Goal: Obtain resource: Obtain resource

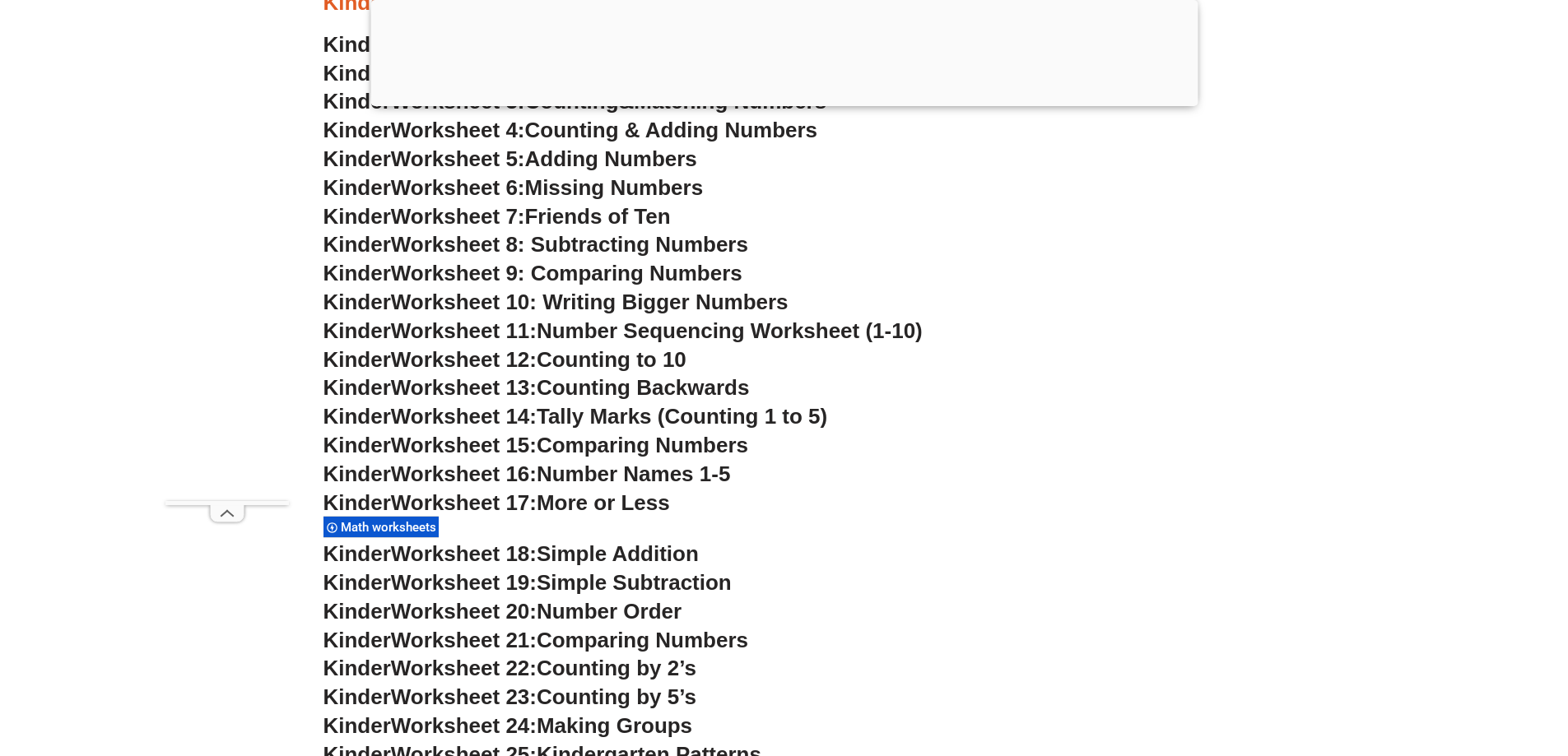
scroll to position [740, 0]
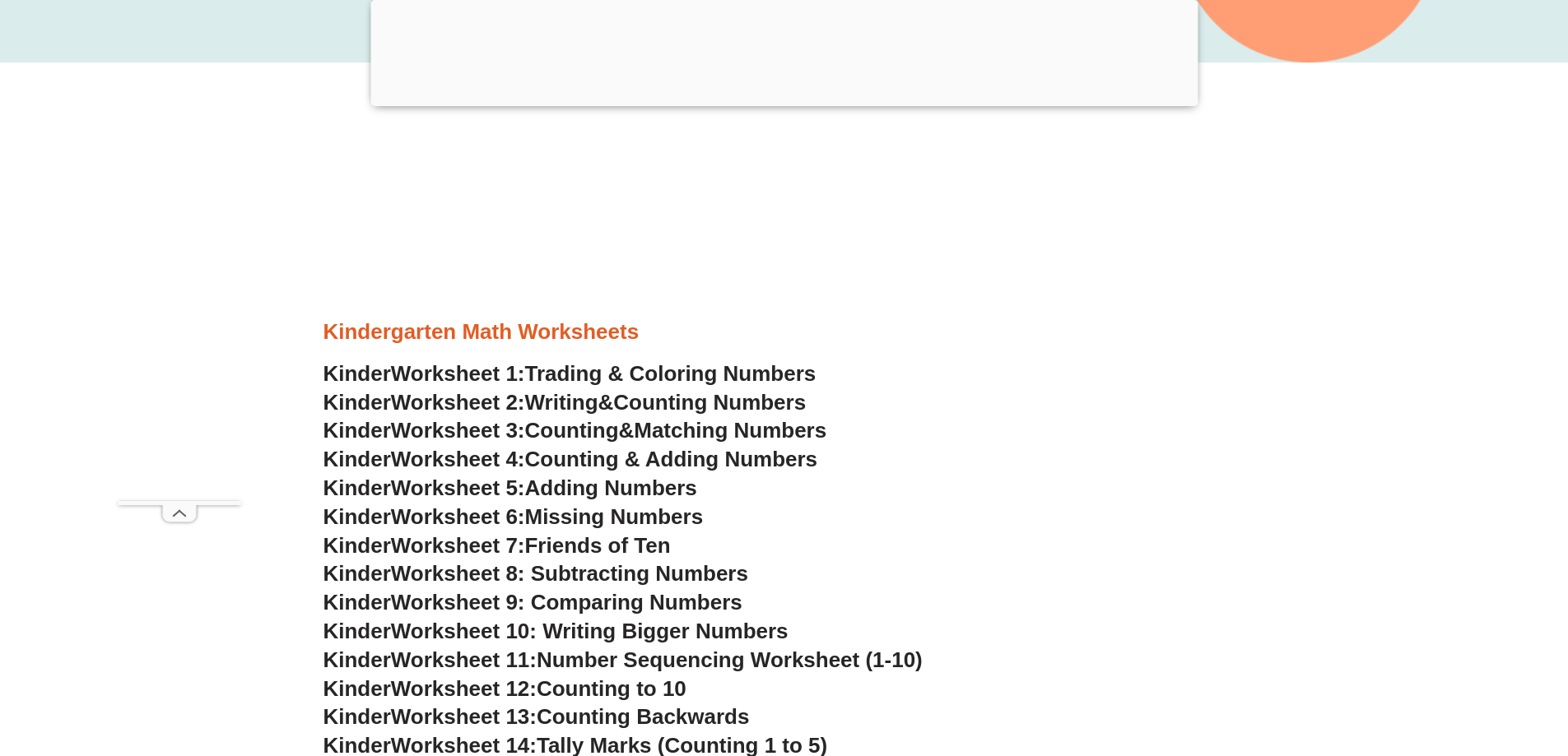
click at [567, 509] on span "Missing Numbers" at bounding box center [614, 516] width 178 height 24
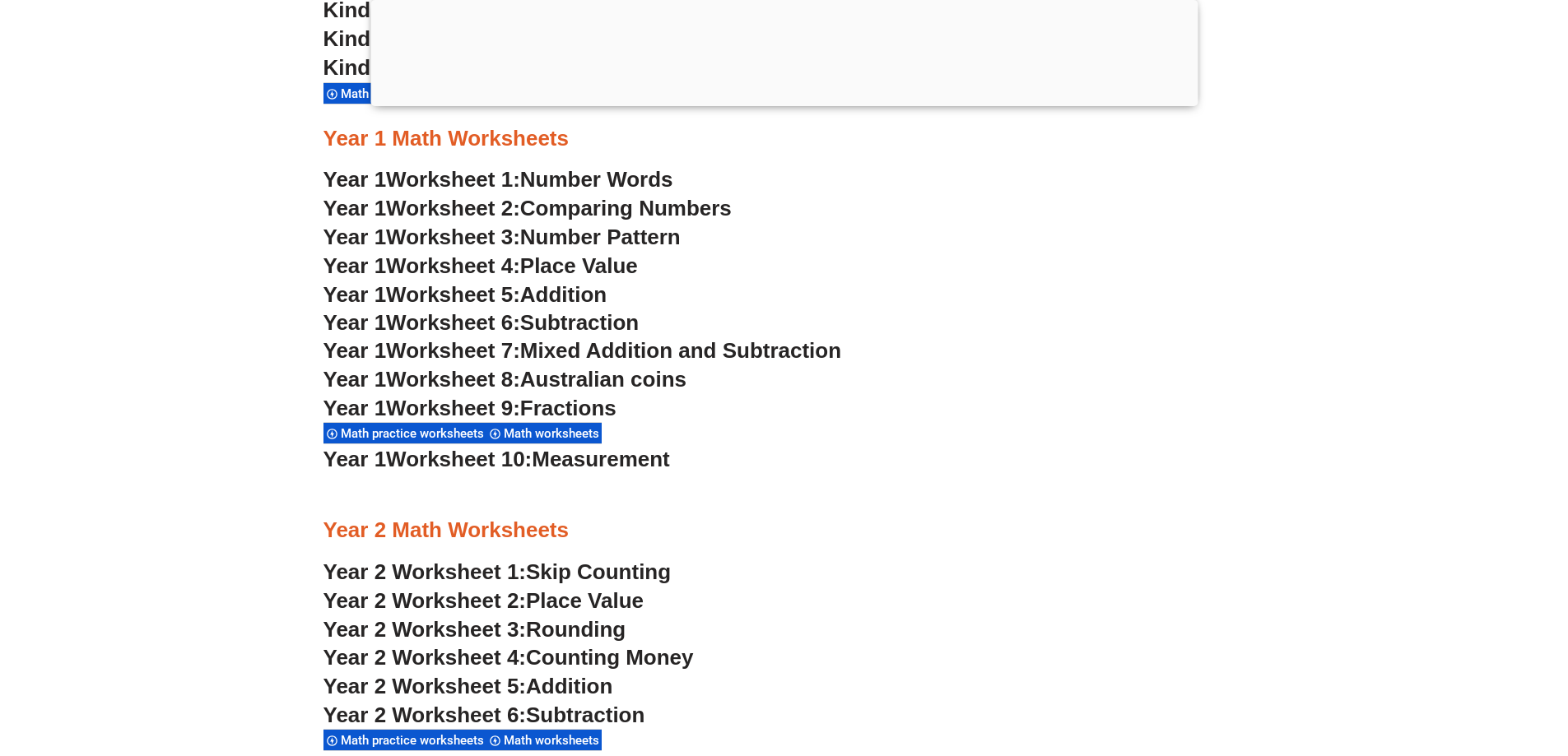
scroll to position [1070, 0]
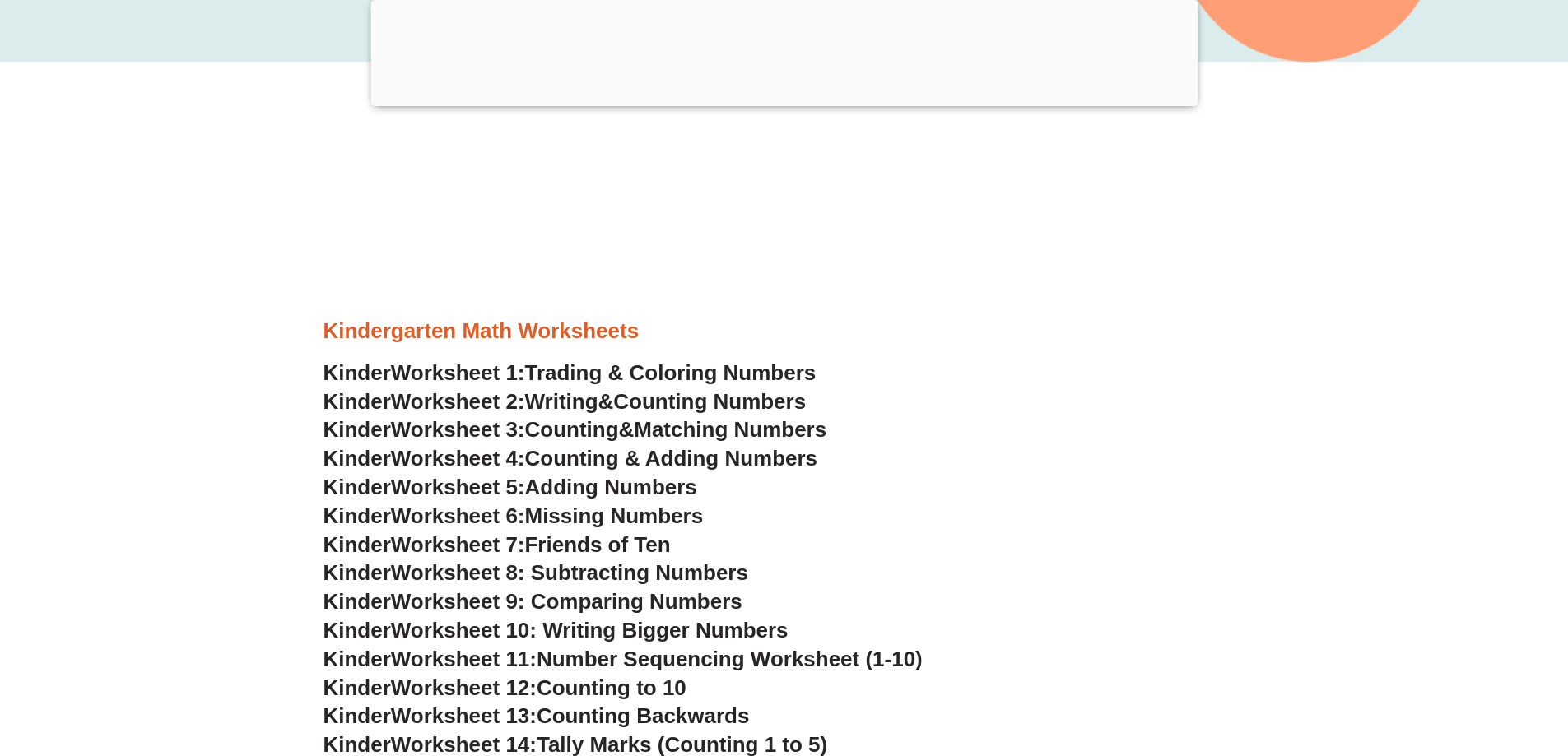
scroll to position [740, 0]
click at [681, 510] on span "Missing Numbers" at bounding box center [614, 516] width 178 height 24
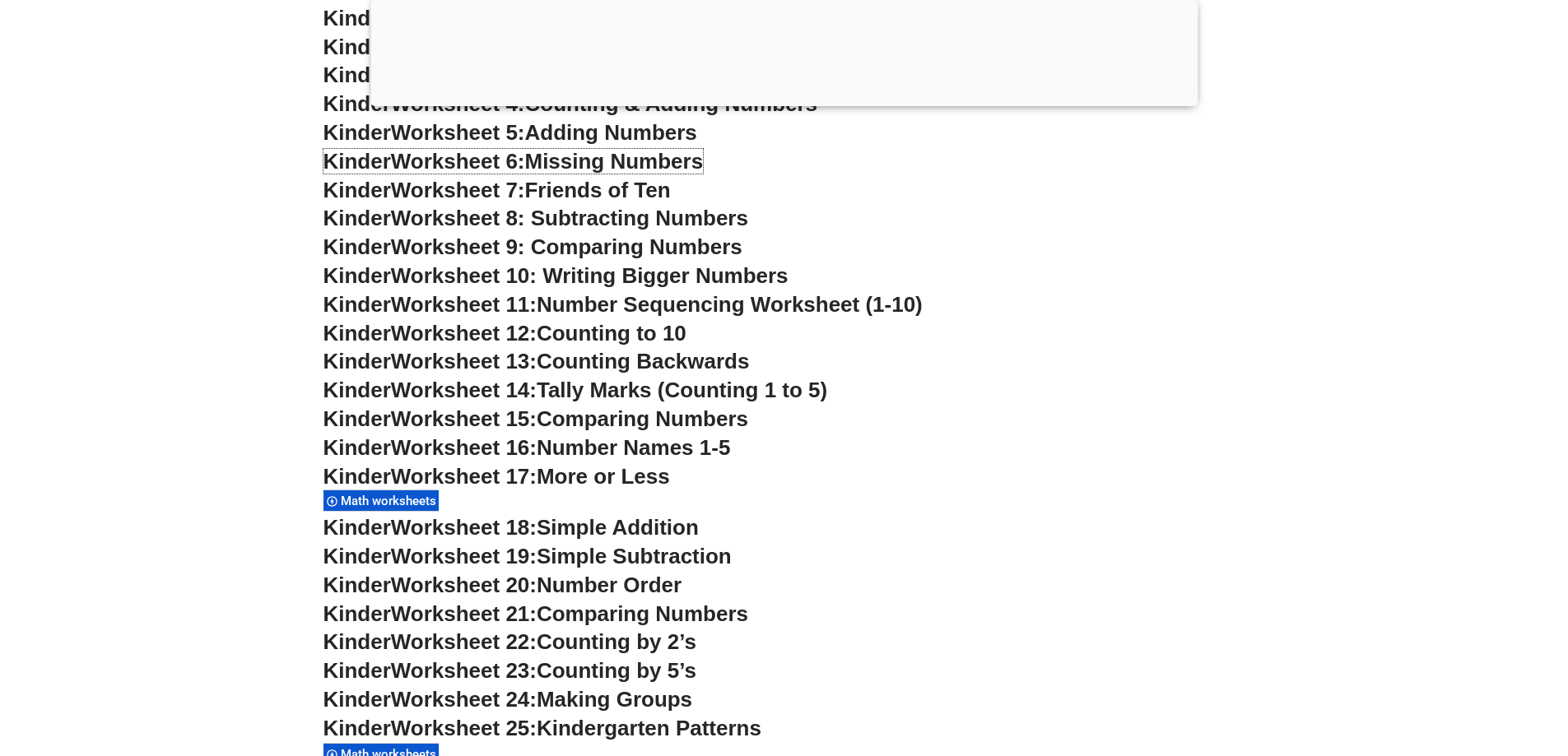
scroll to position [905, 0]
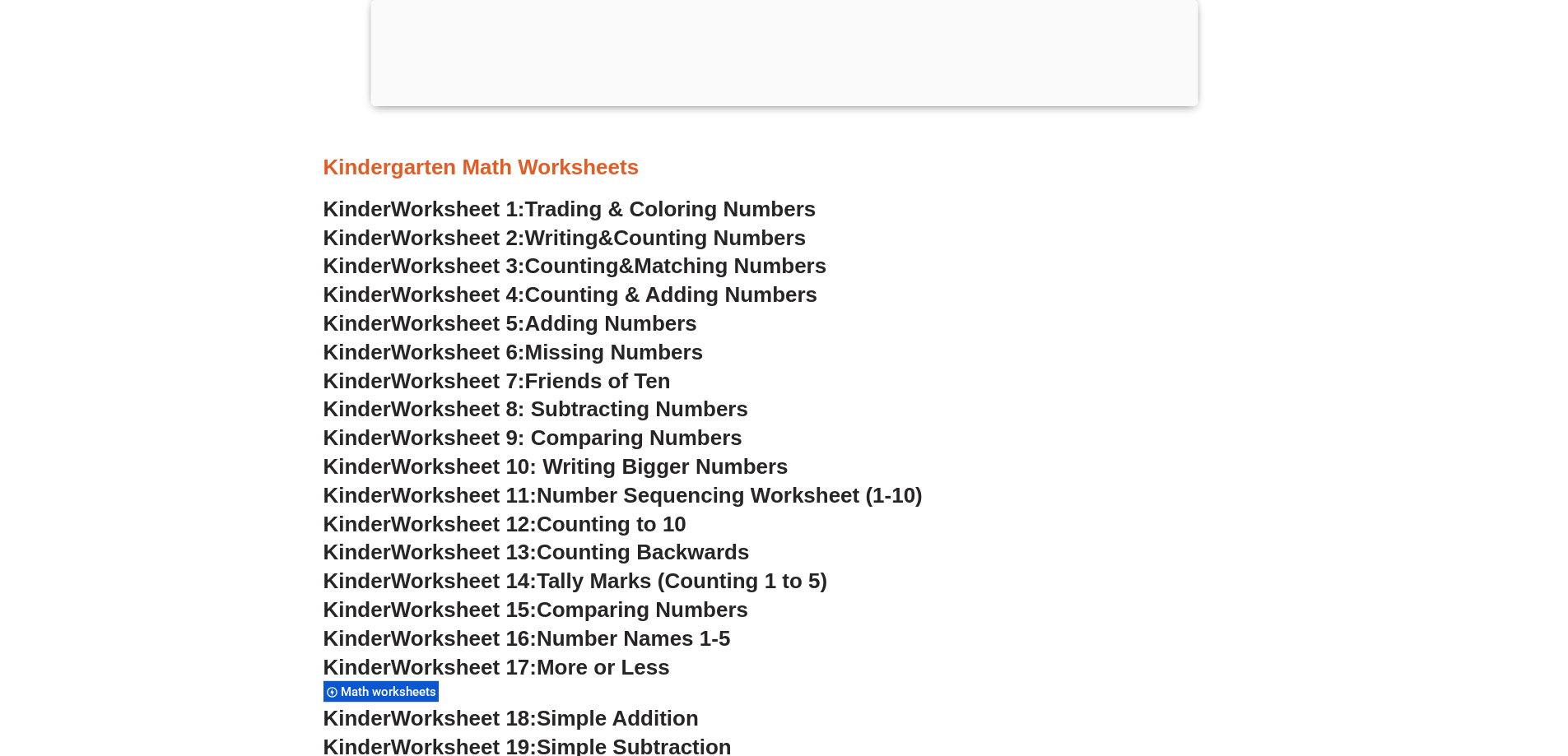
click at [710, 470] on span "Worksheet 10: Writing Bigger Numbers" at bounding box center [590, 466] width 398 height 24
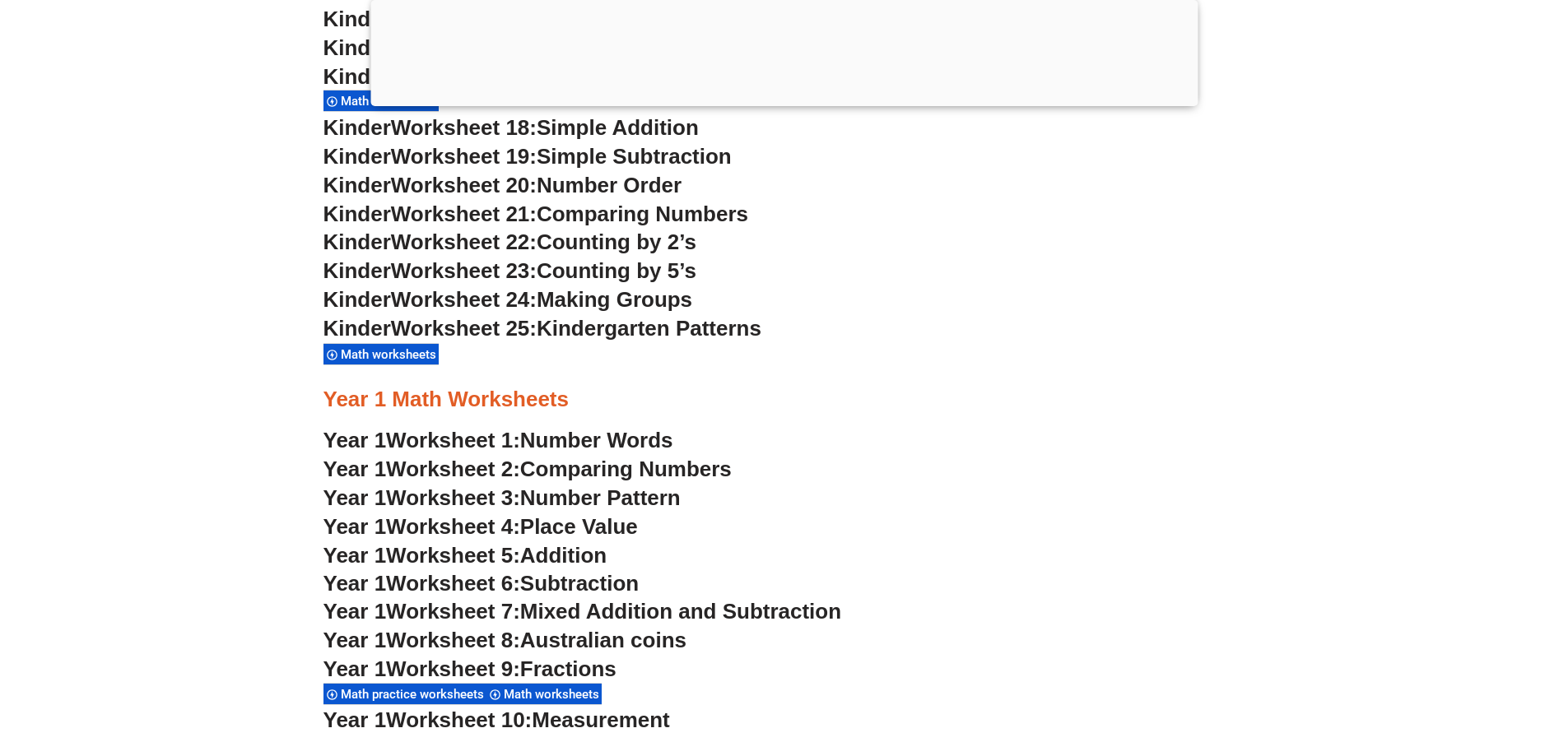
scroll to position [1646, 0]
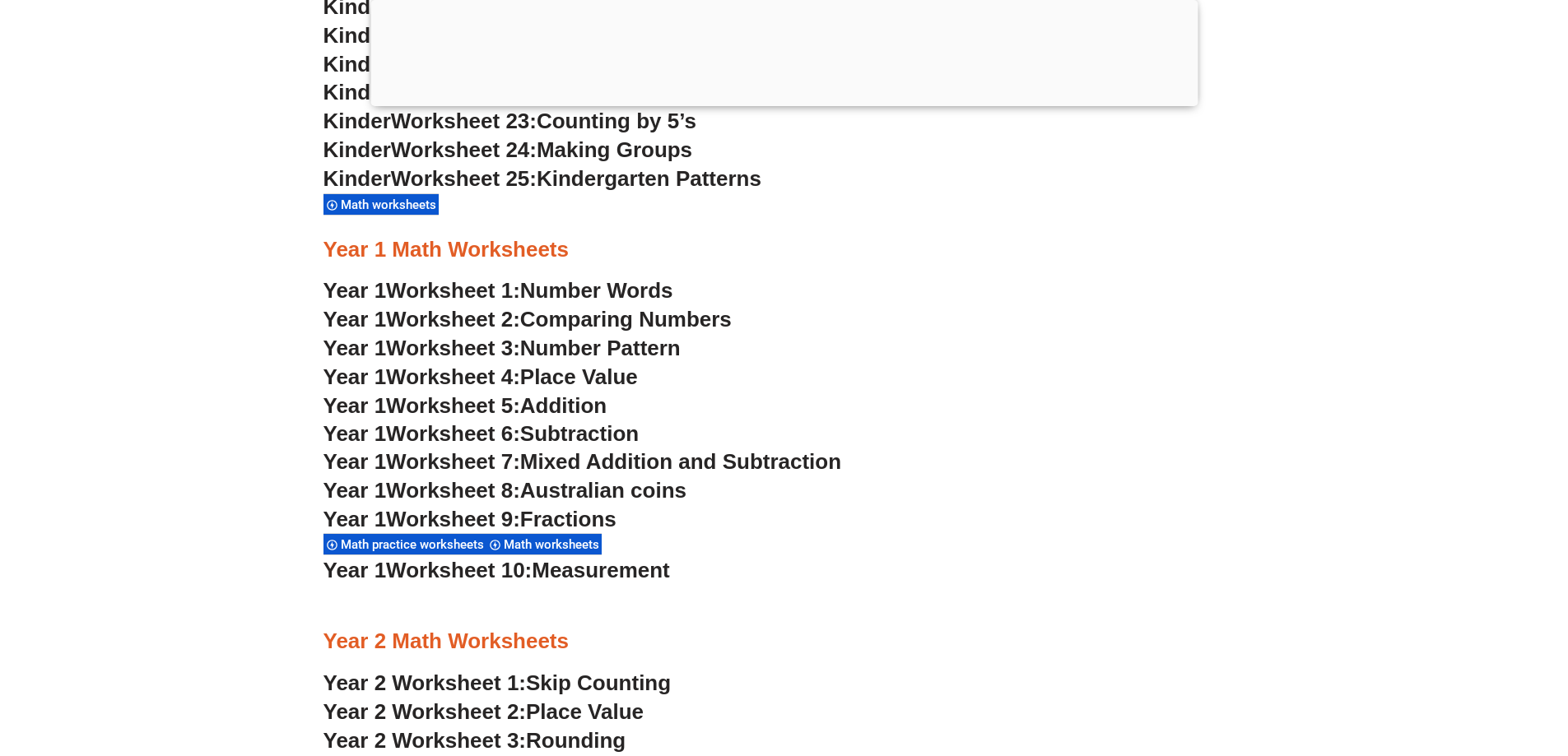
click at [658, 288] on span "Number Words" at bounding box center [596, 290] width 153 height 24
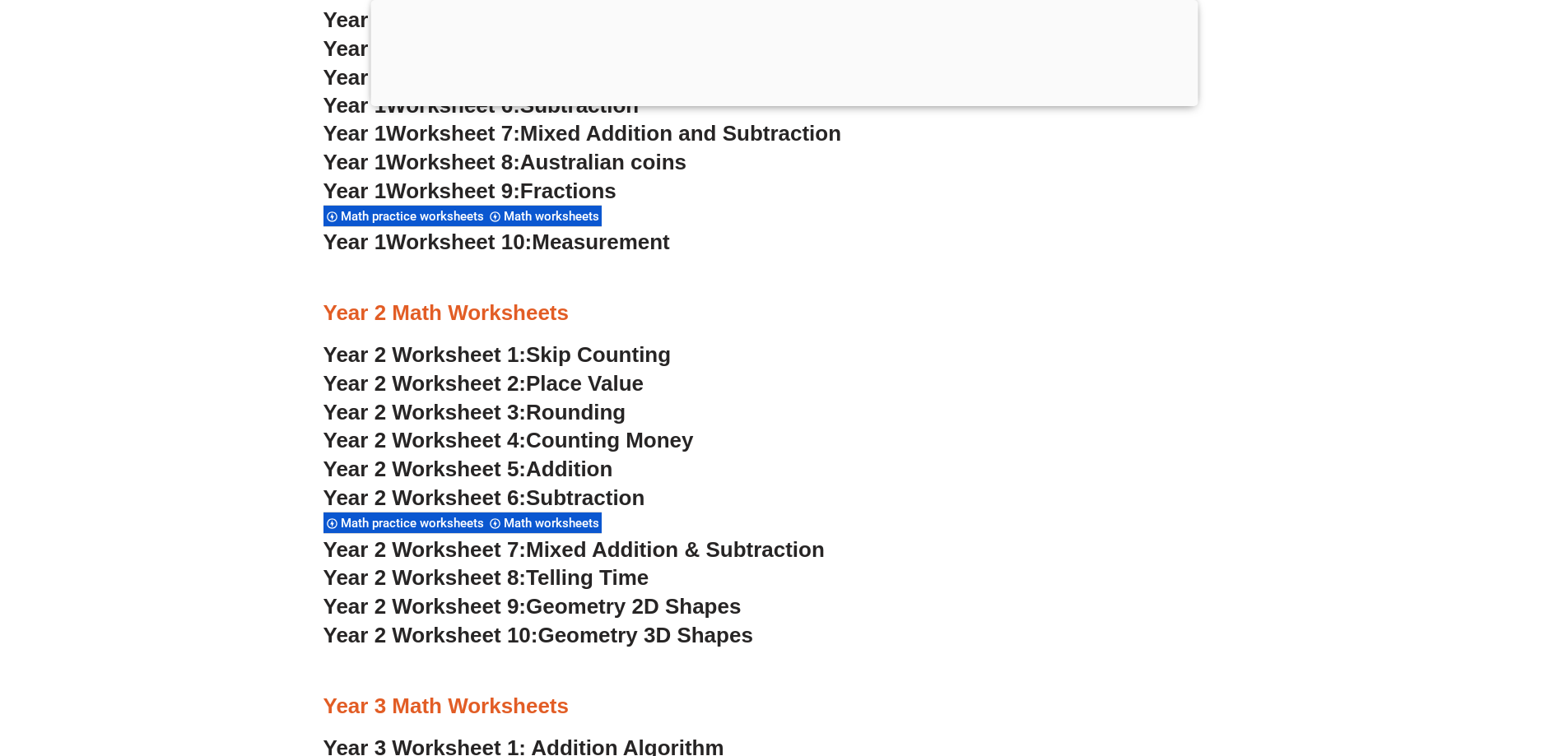
scroll to position [1975, 0]
click at [607, 357] on span "Skip Counting" at bounding box center [598, 353] width 145 height 24
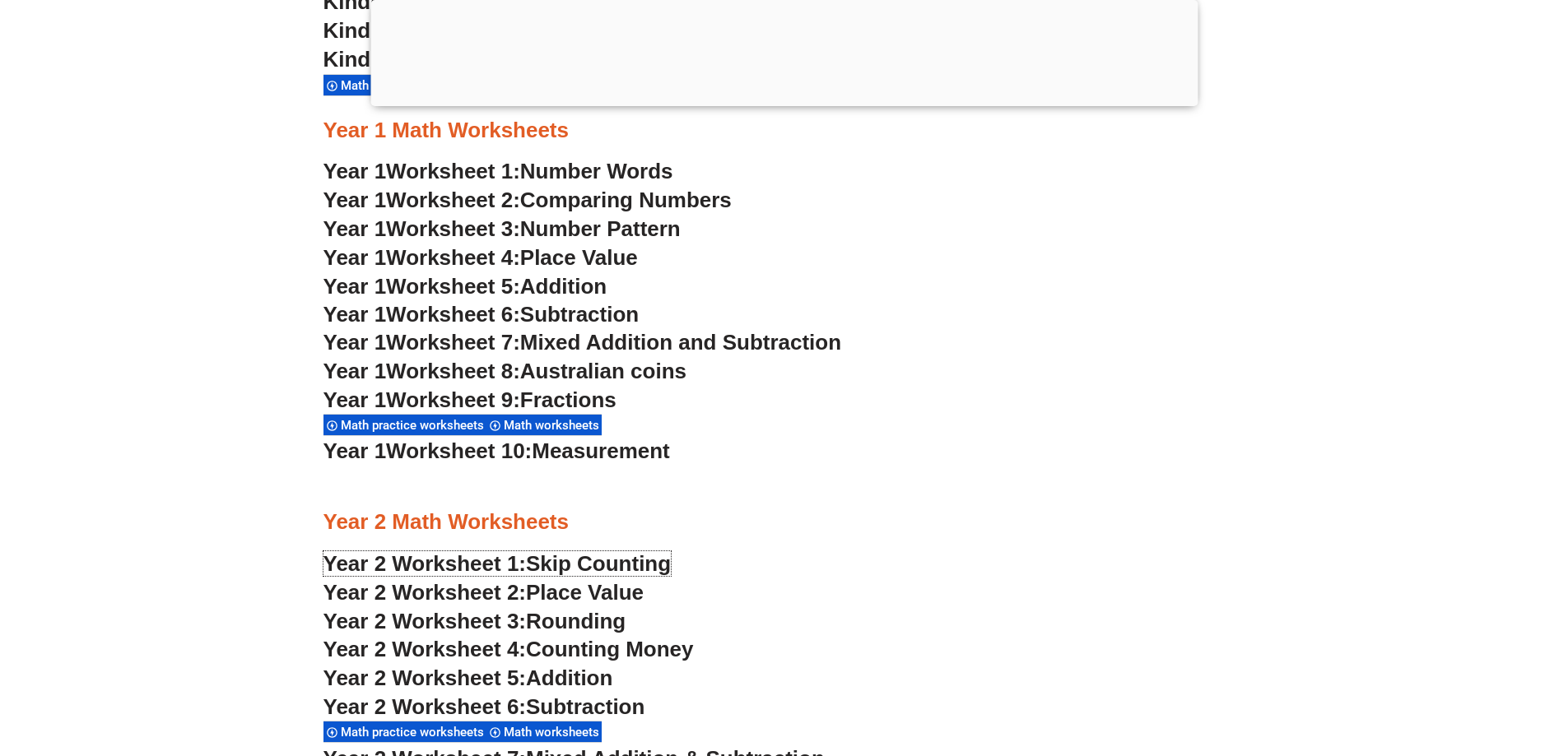
scroll to position [1727, 0]
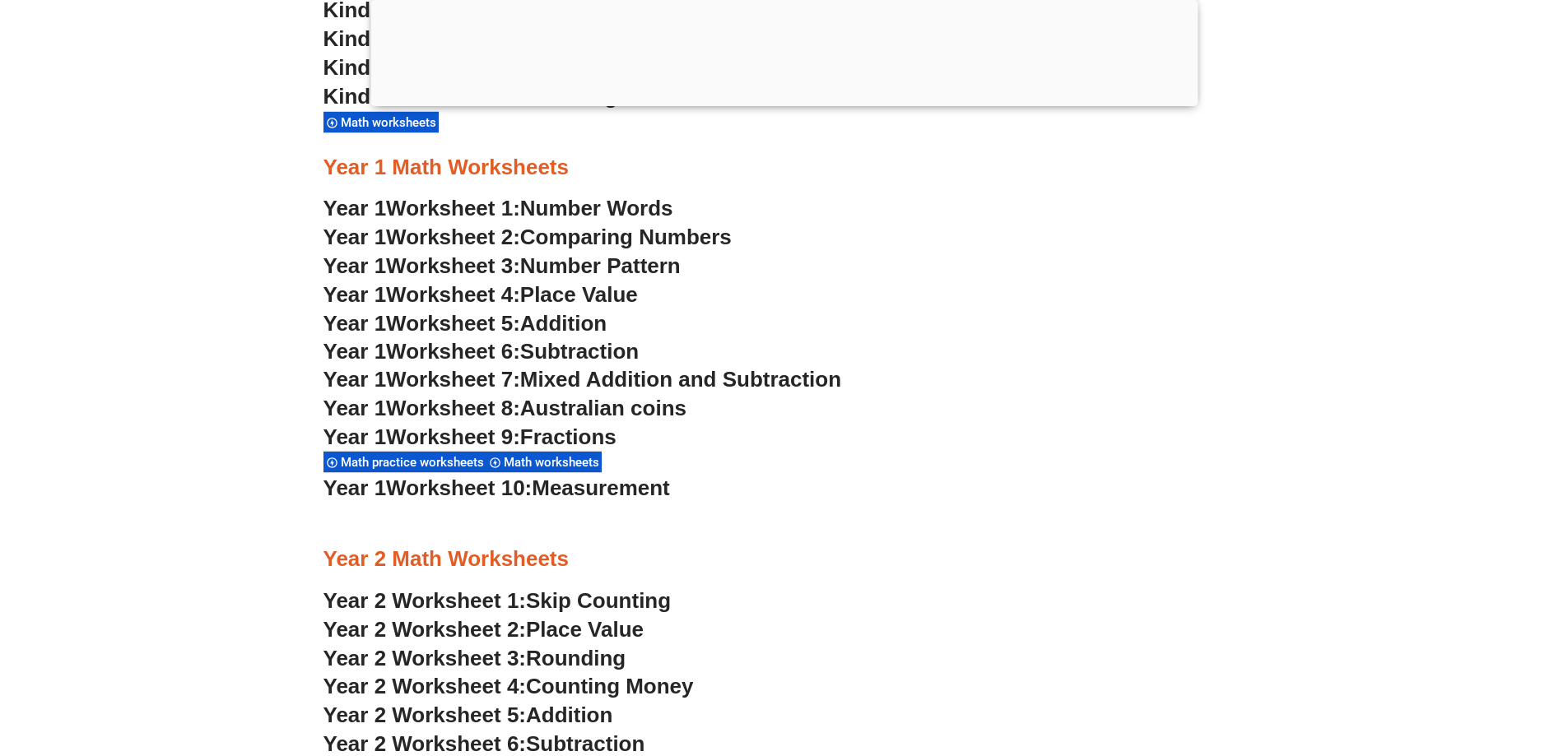
click at [644, 369] on span "Mixed Addition and Subtraction" at bounding box center [681, 378] width 321 height 24
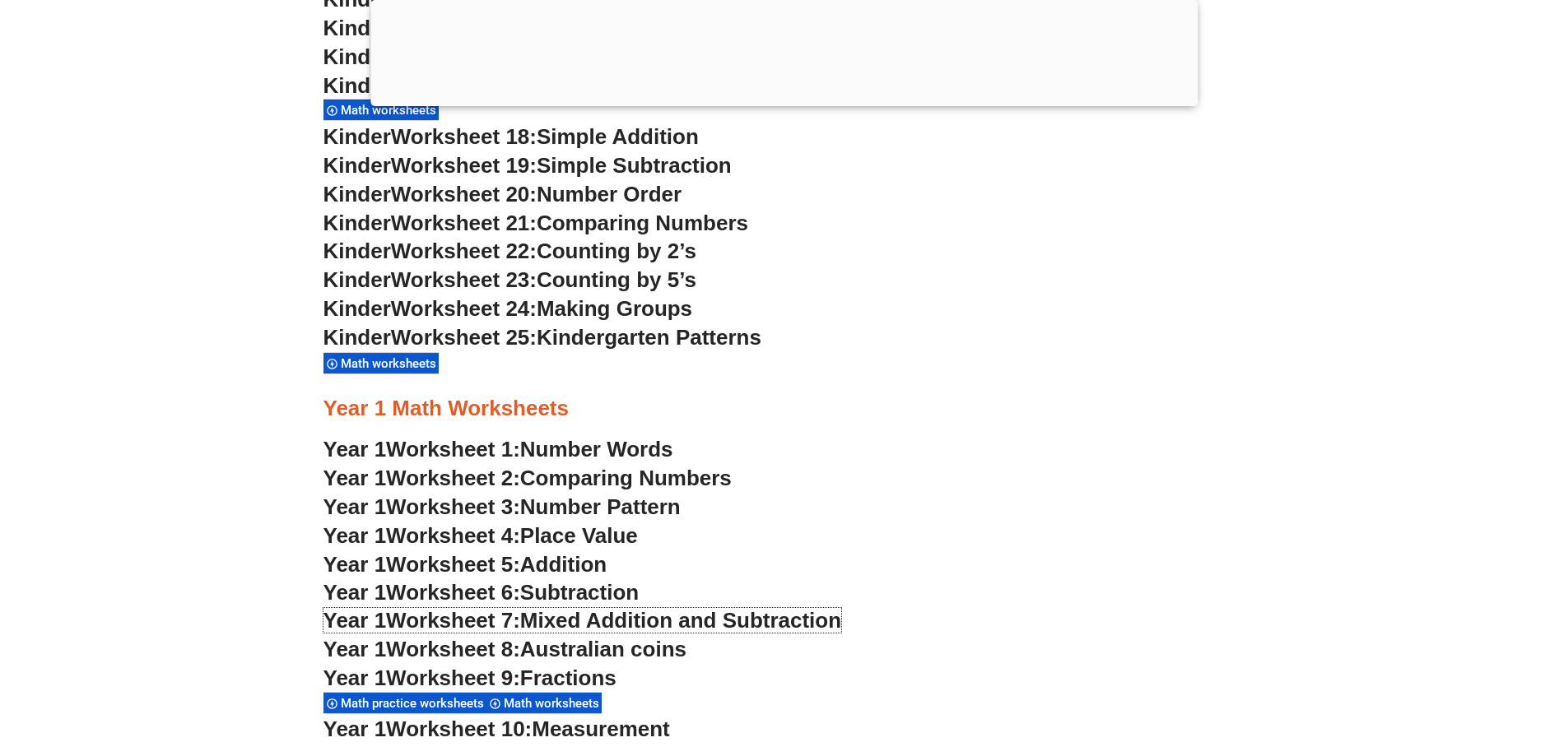
scroll to position [1481, 0]
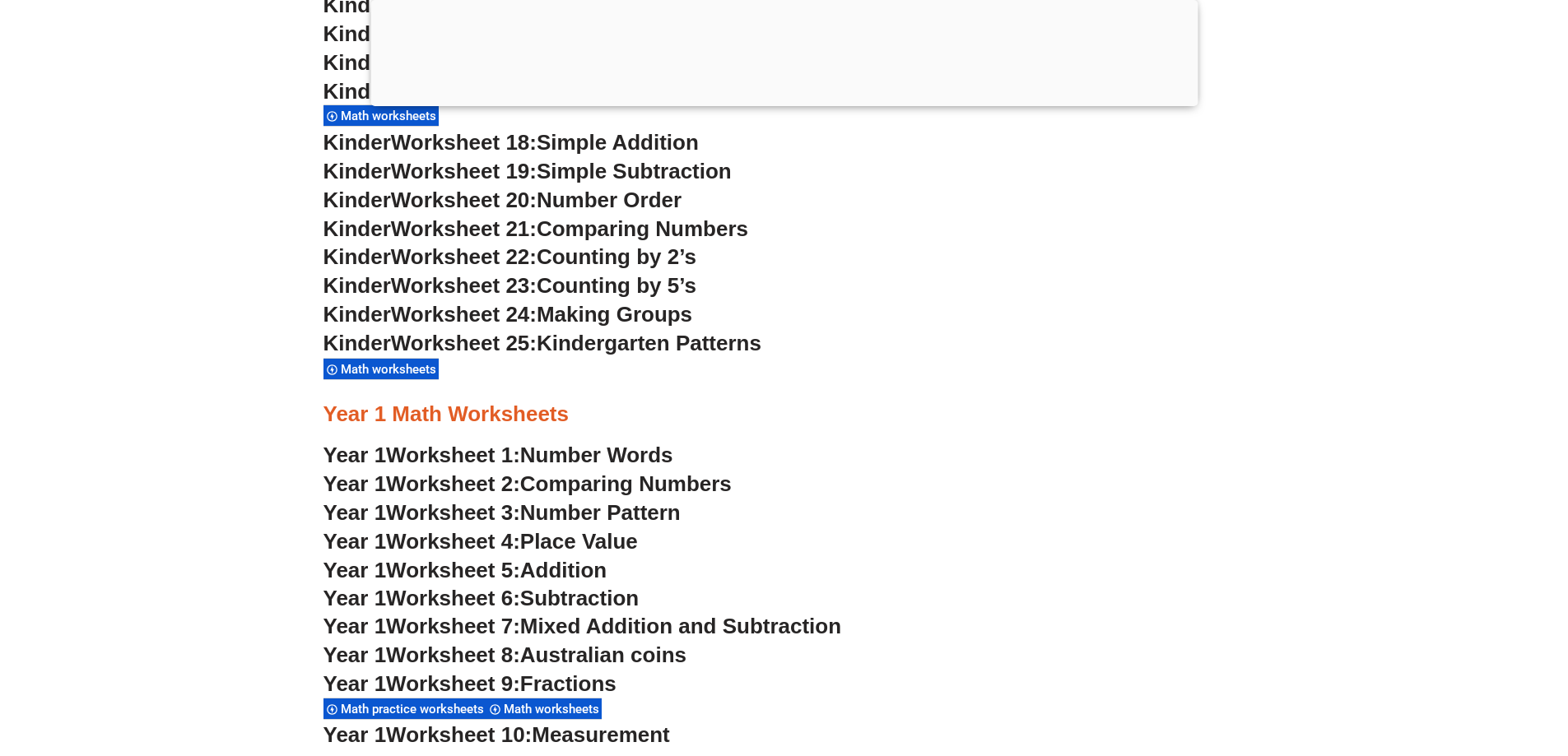
click at [589, 564] on span "Addition" at bounding box center [563, 569] width 87 height 24
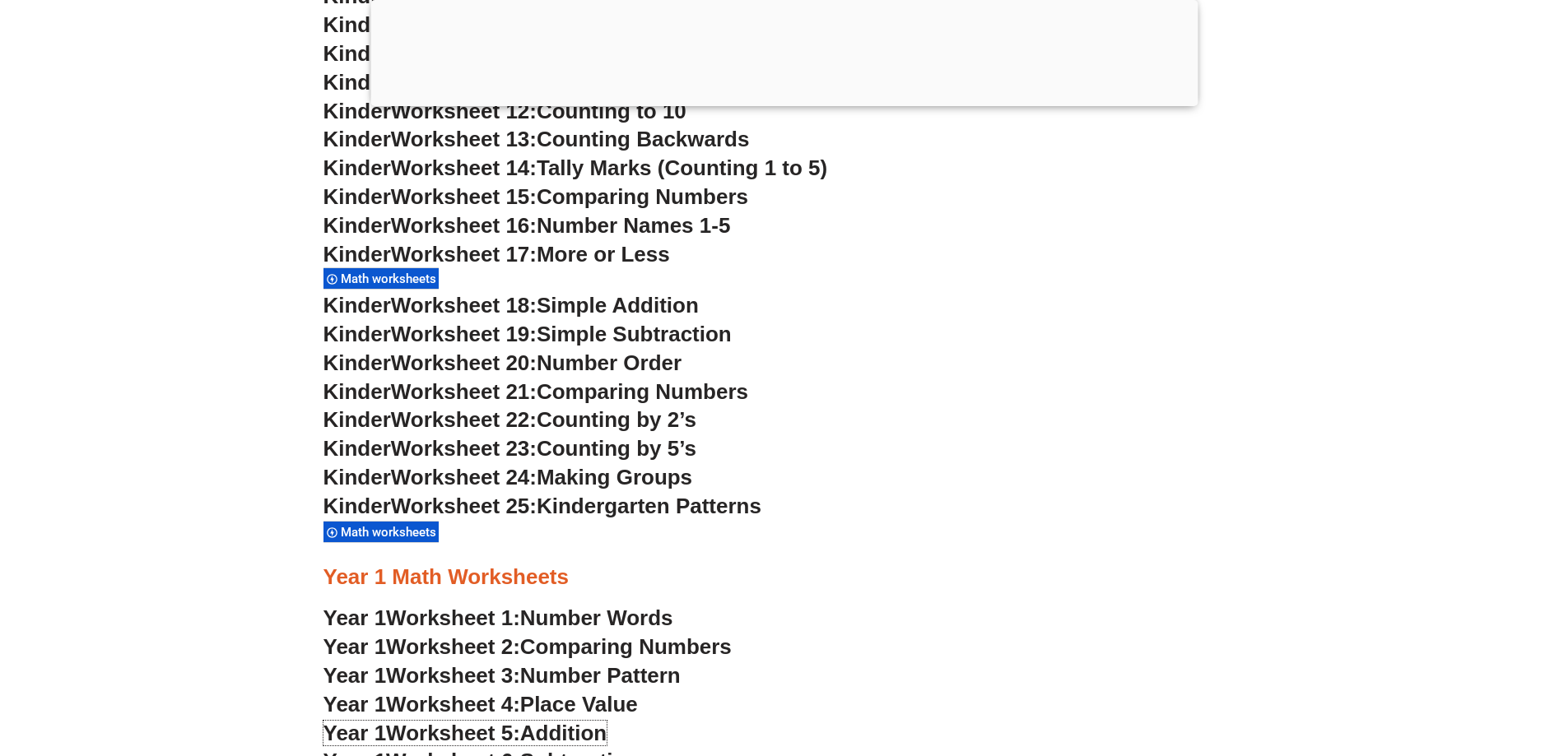
scroll to position [1316, 0]
click at [595, 452] on span "Counting by 5’s" at bounding box center [617, 449] width 160 height 24
click at [480, 449] on span "Worksheet 23:" at bounding box center [464, 449] width 146 height 24
click at [580, 362] on span "Number Order" at bounding box center [609, 364] width 145 height 24
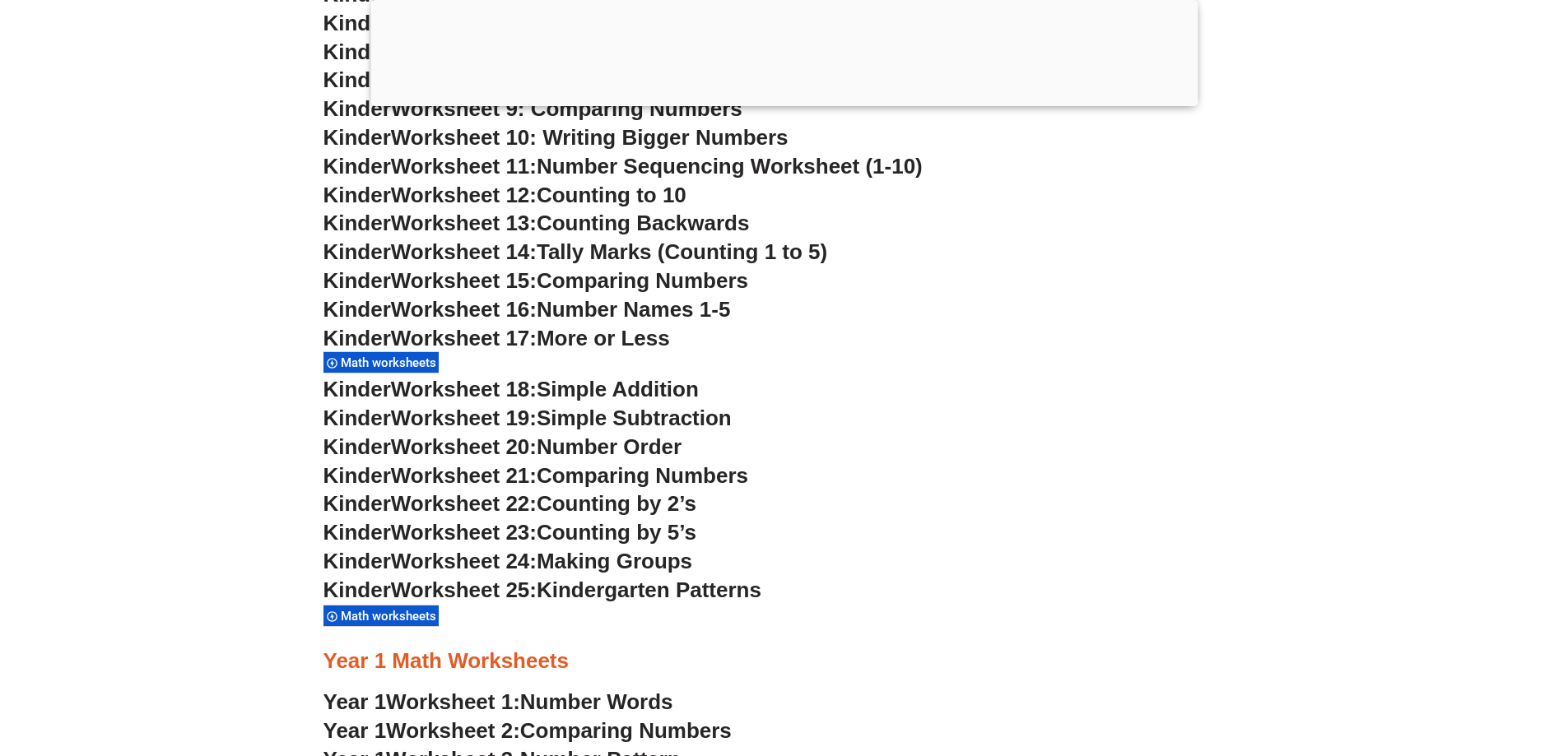
click at [410, 362] on span "Math worksheets" at bounding box center [390, 363] width 100 height 15
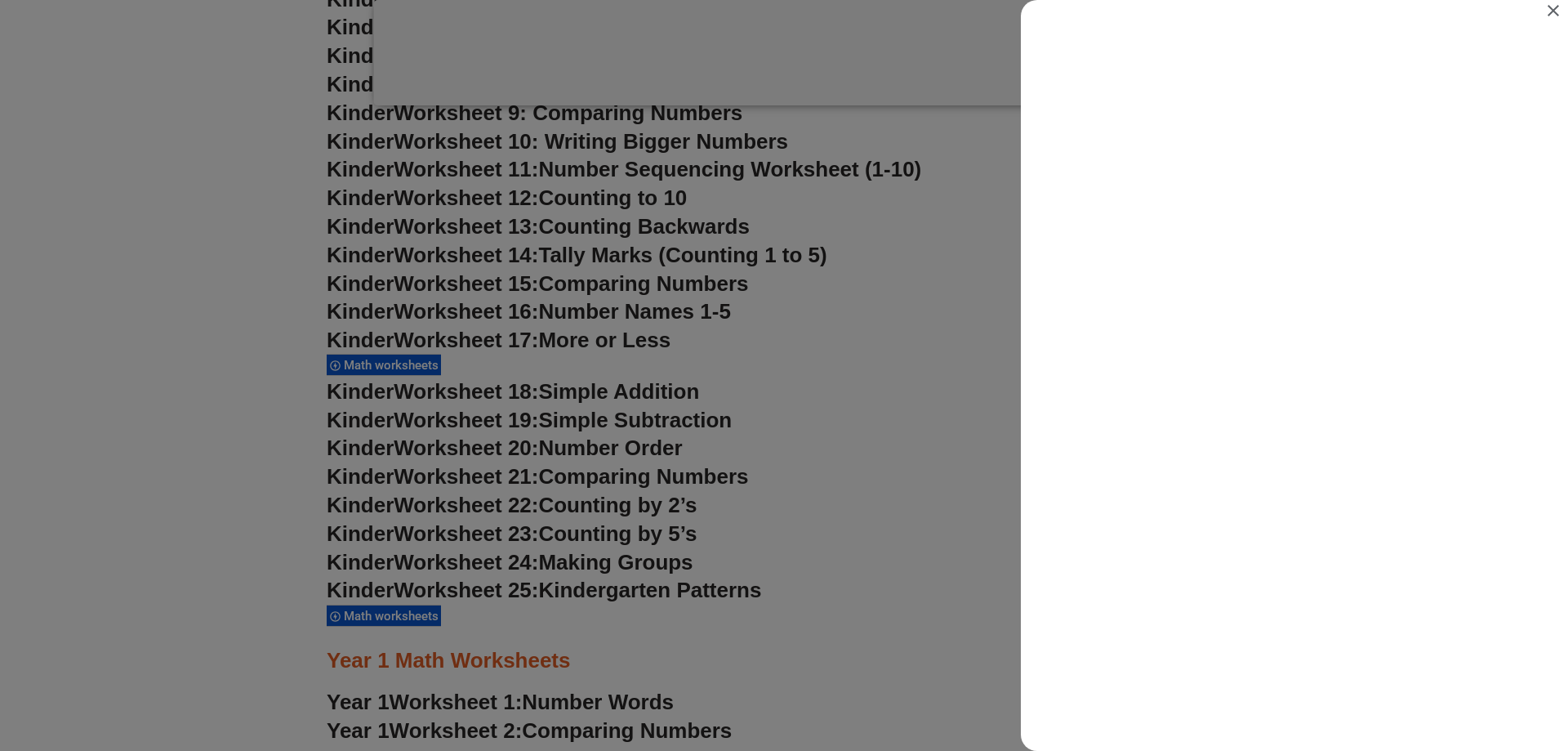
scroll to position [0, 0]
click at [1551, 3] on icon "Close" at bounding box center [1553, 10] width 19 height 19
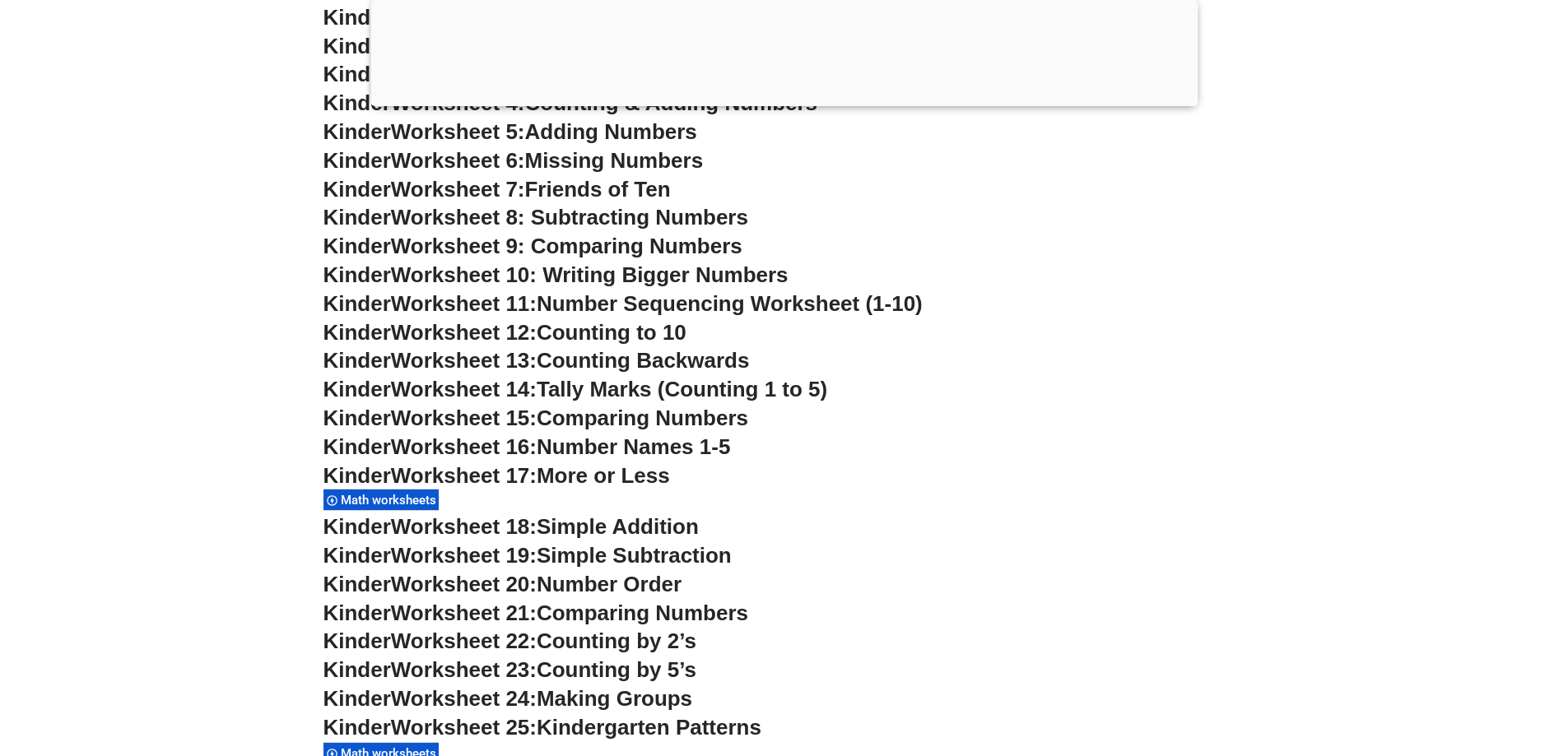
scroll to position [905, 0]
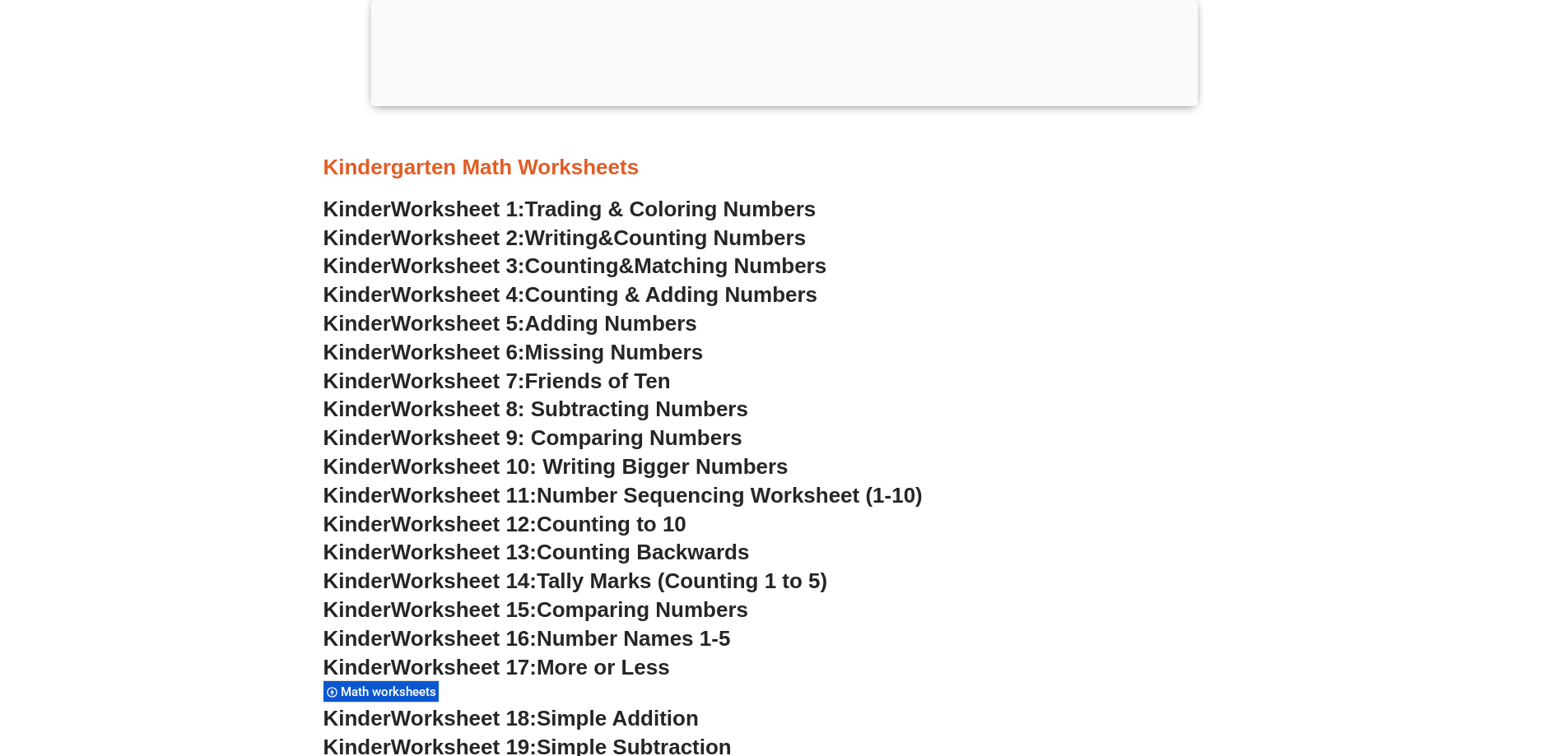
click at [591, 437] on span "Worksheet 9: Comparing Numbers" at bounding box center [567, 437] width 352 height 24
click at [690, 240] on span "Counting Numbers" at bounding box center [709, 237] width 193 height 24
click at [602, 322] on span "Adding Numbers" at bounding box center [611, 323] width 172 height 24
